Goal: Task Accomplishment & Management: Manage account settings

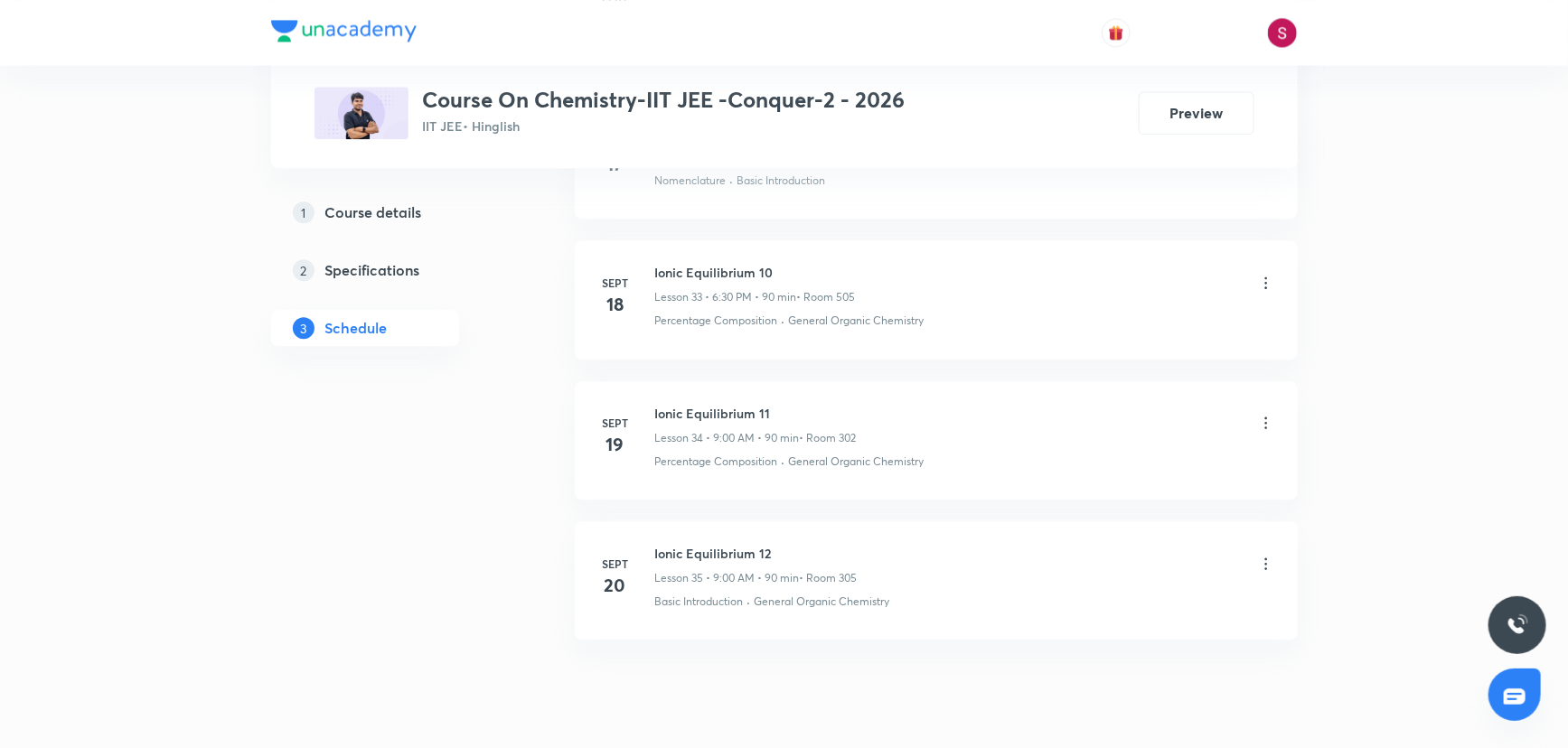
scroll to position [5519, 0]
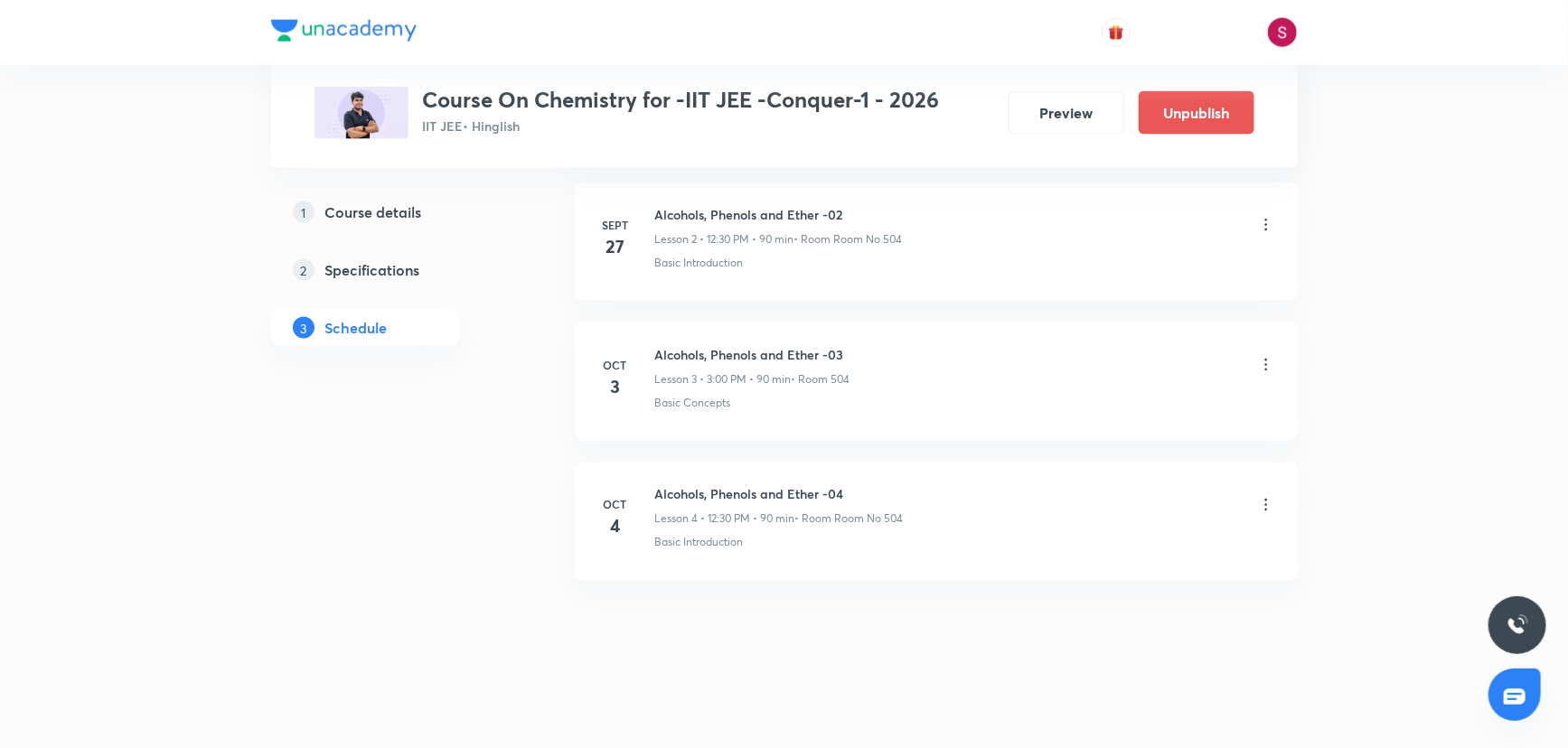
click at [1265, 506] on icon at bounding box center [1265, 505] width 3 height 12
drag, startPoint x: 1122, startPoint y: 542, endPoint x: 873, endPoint y: 555, distance: 249.3
click at [873, 555] on div "Edit Delete Add thumbnail" at bounding box center [788, 374] width 1577 height 748
click at [930, 614] on div at bounding box center [788, 374] width 1577 height 748
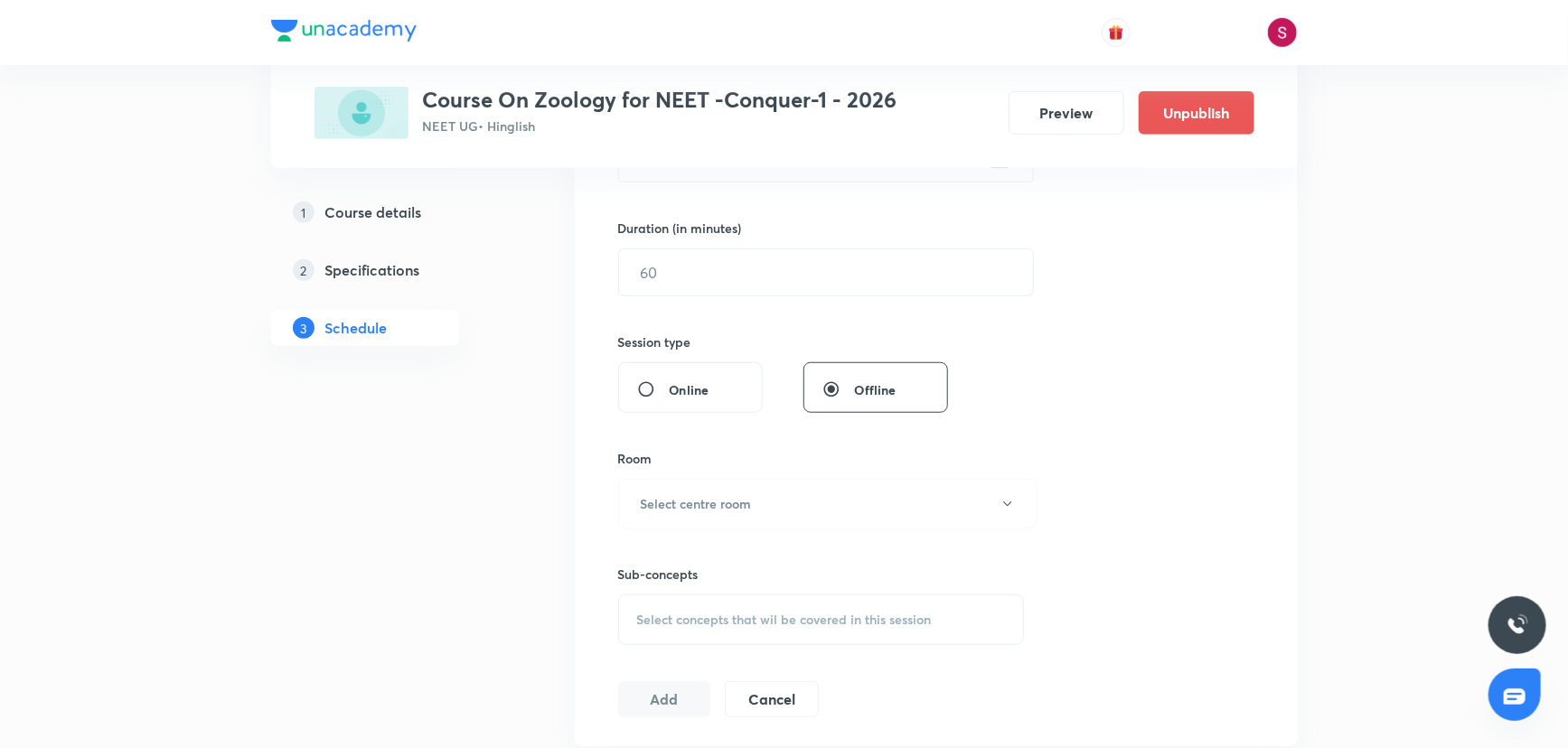
scroll to position [822, 0]
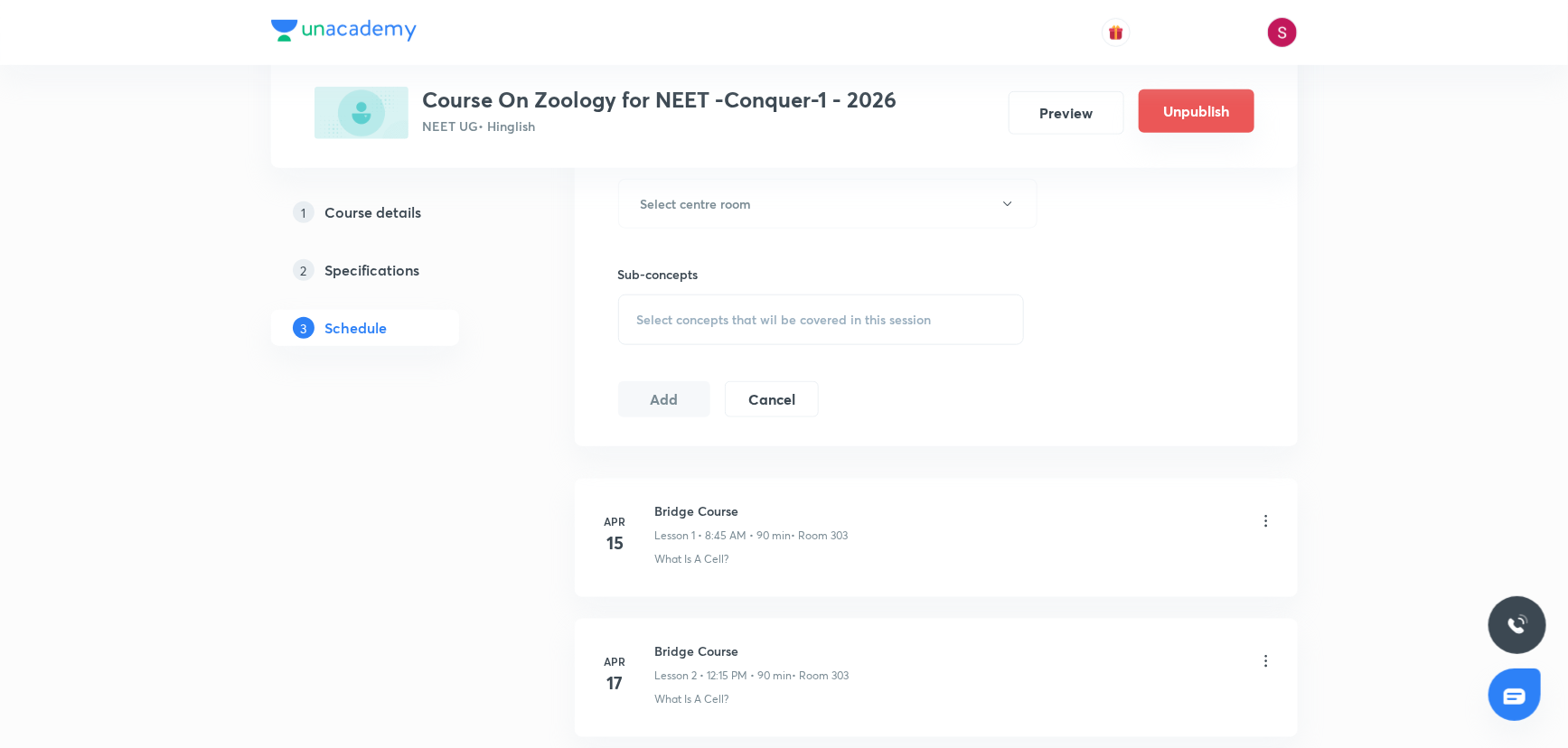
click at [1181, 100] on button "Unpublish" at bounding box center [1197, 111] width 116 height 44
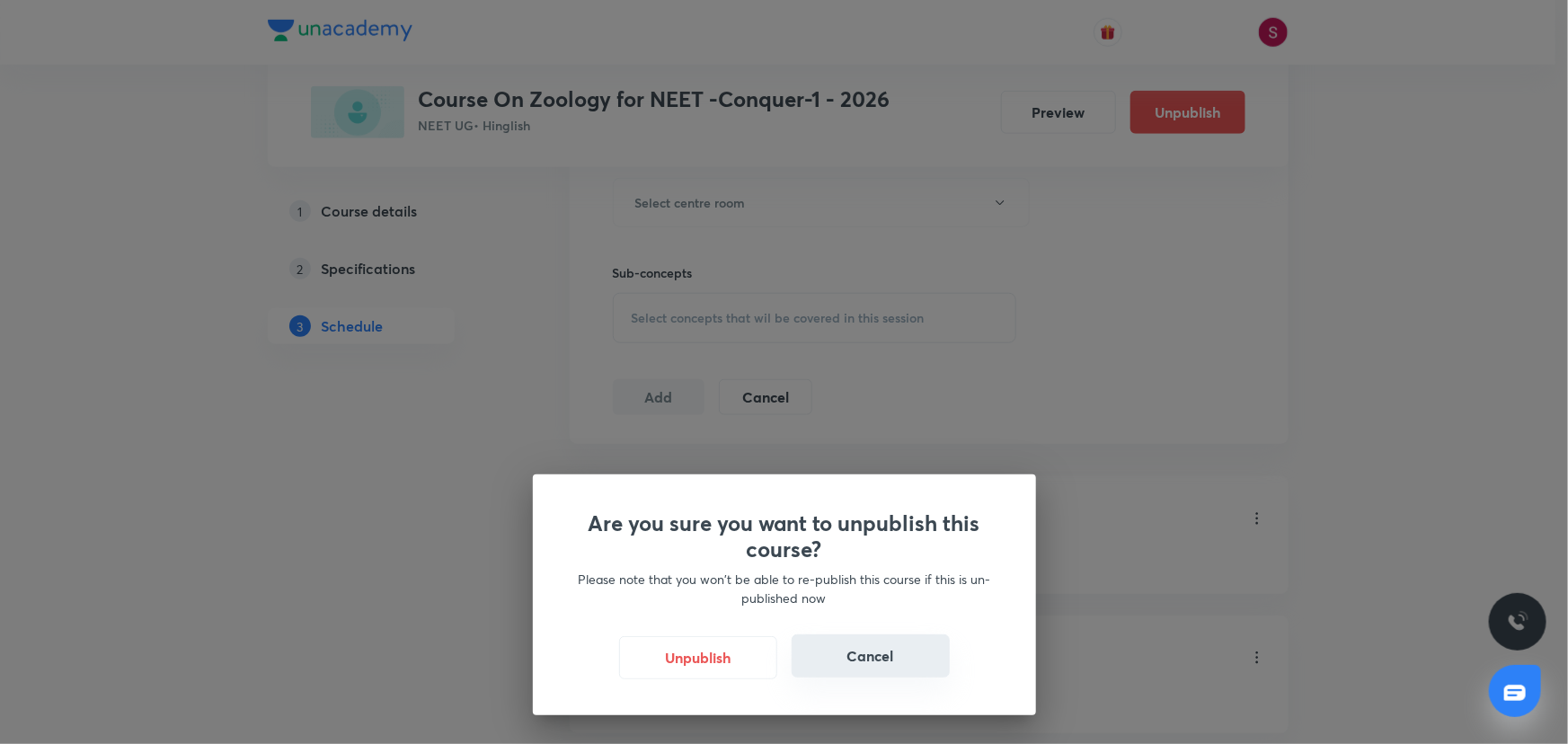
click at [858, 642] on button "Cancel" at bounding box center [871, 656] width 159 height 44
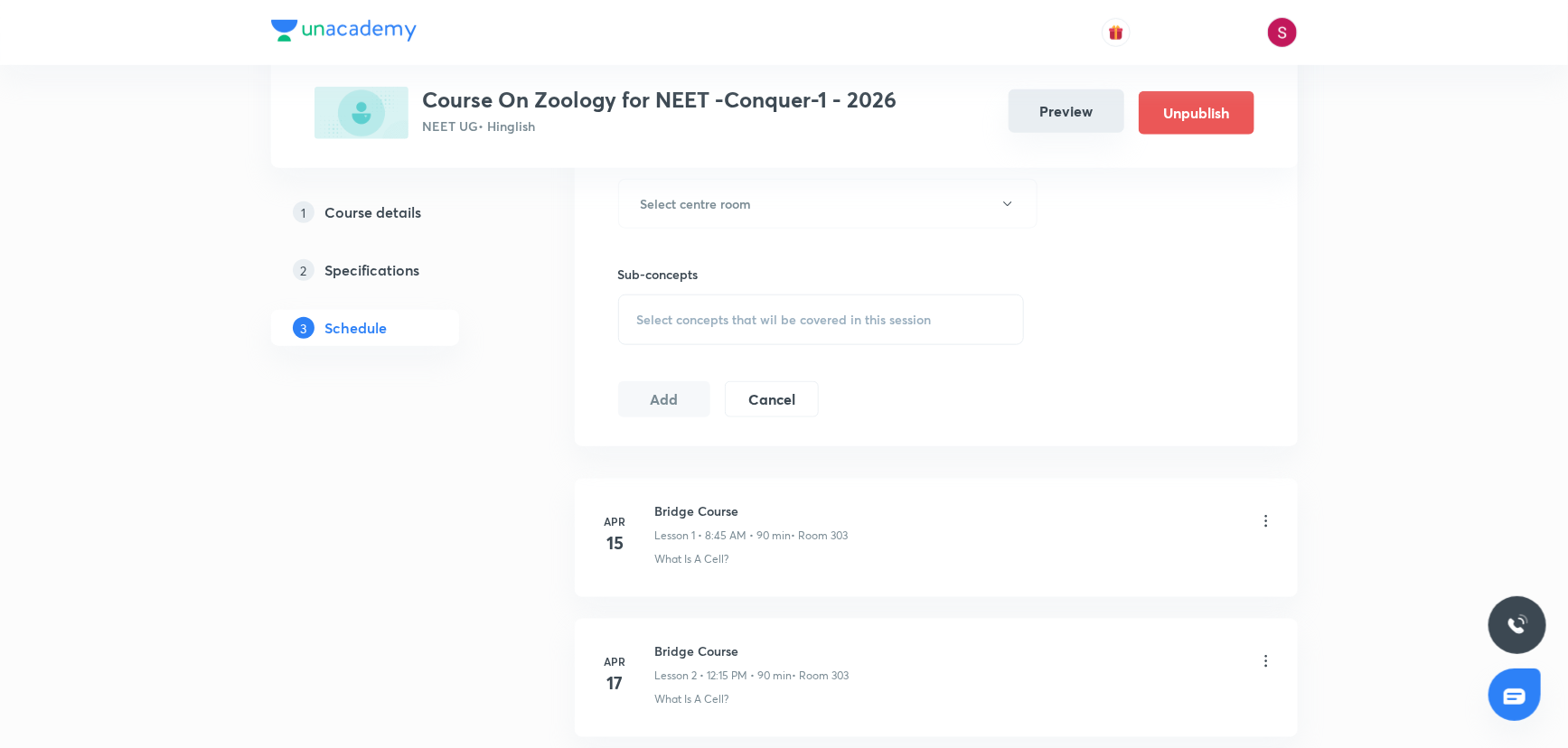
click at [1032, 98] on button "Preview" at bounding box center [1066, 111] width 116 height 44
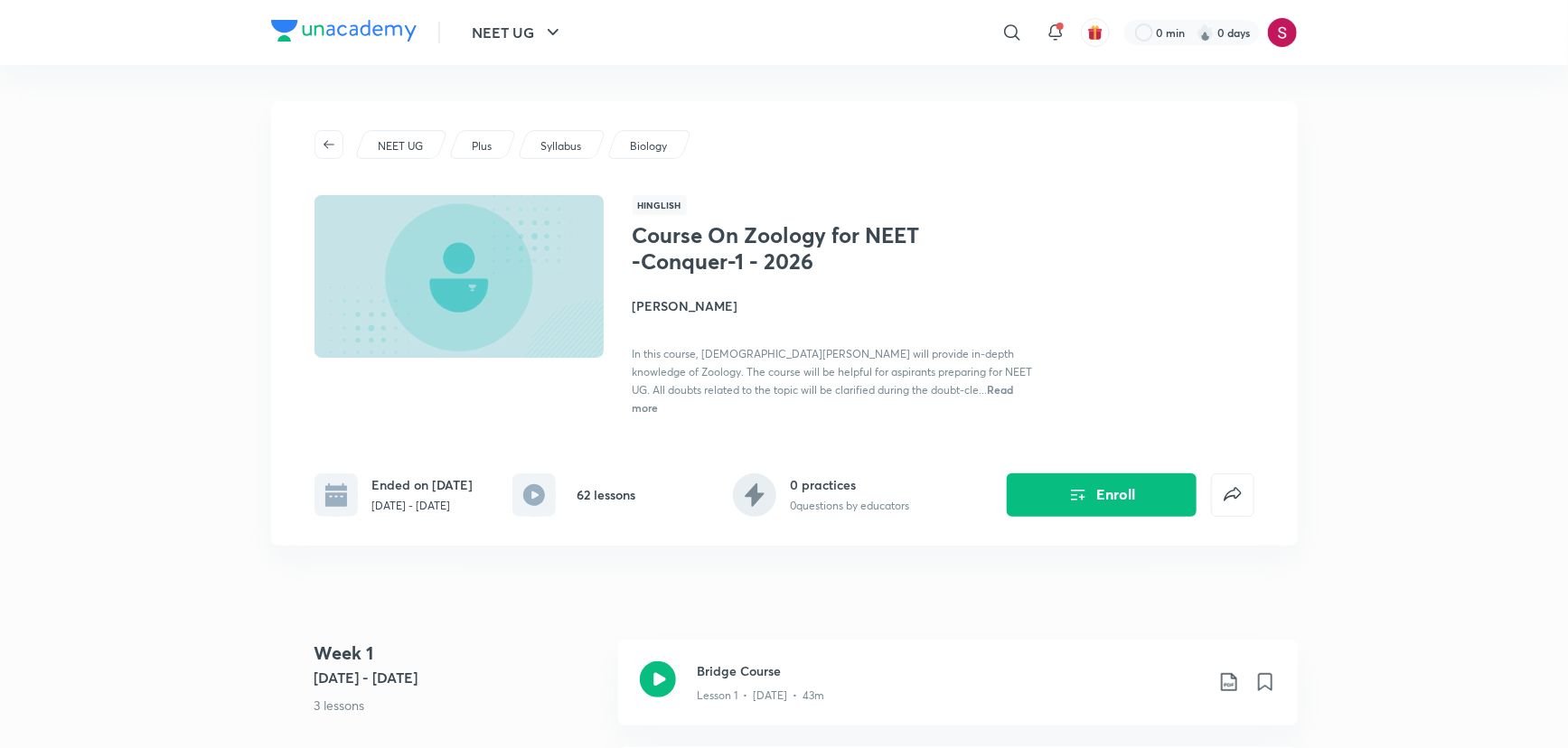
click at [1127, 296] on div "Course On Zoology for NEET -Conquer-1 - 2026 Shivam Singh In this course, Shiva…" at bounding box center [943, 318] width 622 height 193
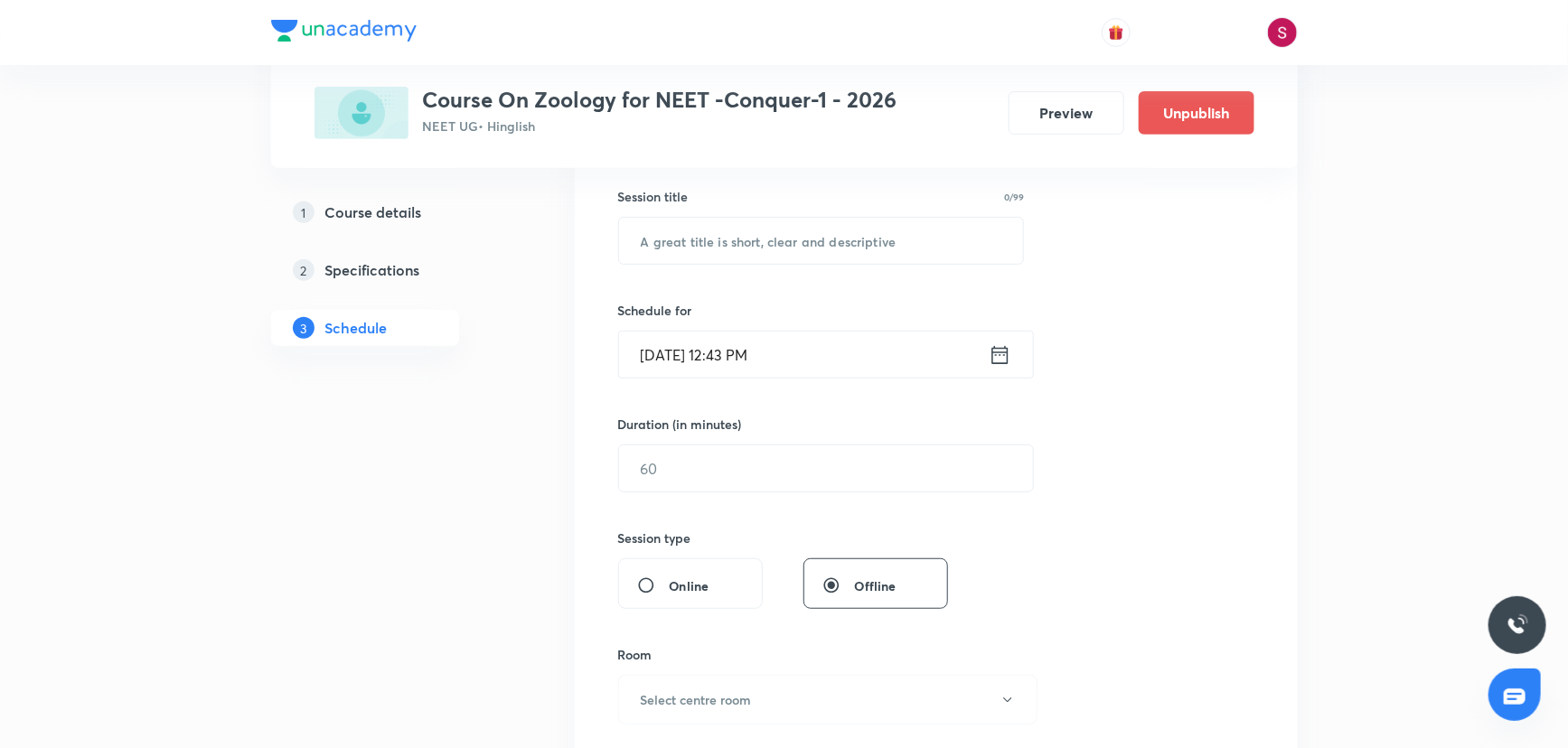
scroll to position [410, 0]
